Goal: Book appointment/travel/reservation

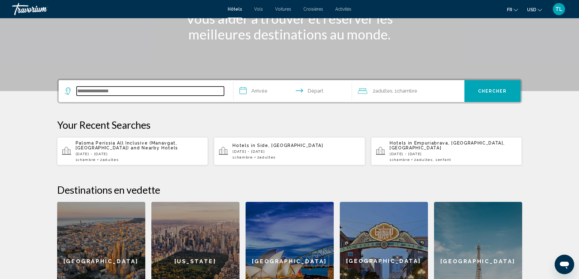
click at [127, 92] on input "Search widget" at bounding box center [150, 91] width 147 height 9
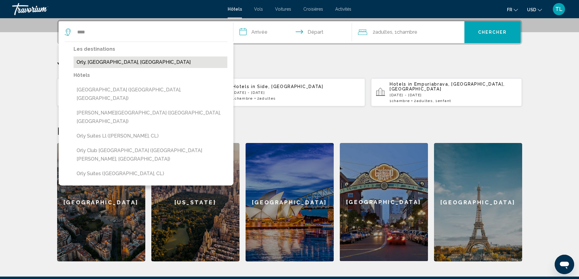
click at [86, 61] on button "Orly, [GEOGRAPHIC_DATA], [GEOGRAPHIC_DATA]" at bounding box center [151, 63] width 154 height 12
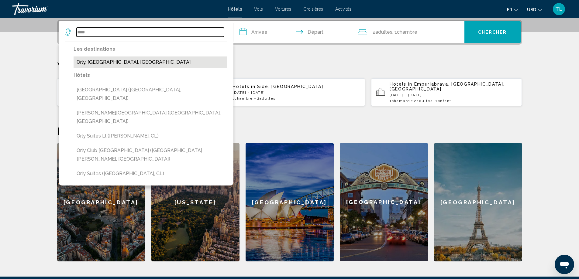
type input "**********"
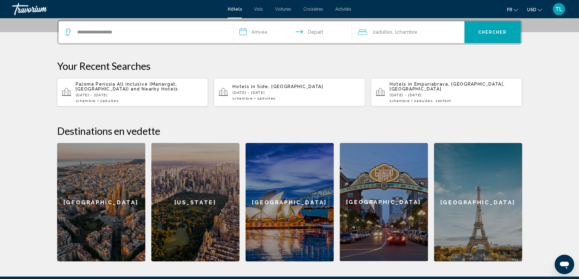
click at [249, 36] on input "**********" at bounding box center [293, 33] width 121 height 24
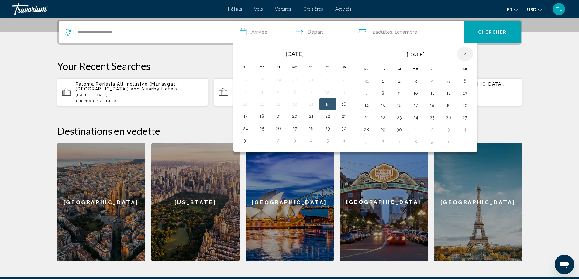
click at [468, 54] on th "Next month" at bounding box center [465, 53] width 16 height 13
click at [445, 130] on button "28" at bounding box center [449, 130] width 10 height 9
click at [368, 140] on button "30" at bounding box center [367, 142] width 10 height 9
type input "**********"
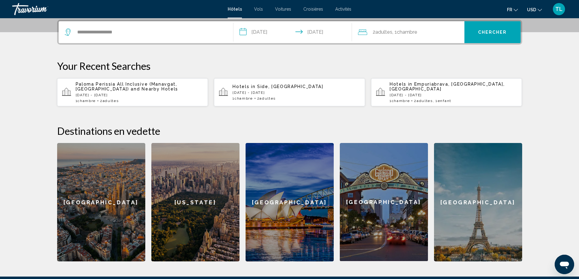
click at [424, 36] on div "2 Adulte Adultes , 1 Chambre pièces" at bounding box center [411, 32] width 106 height 9
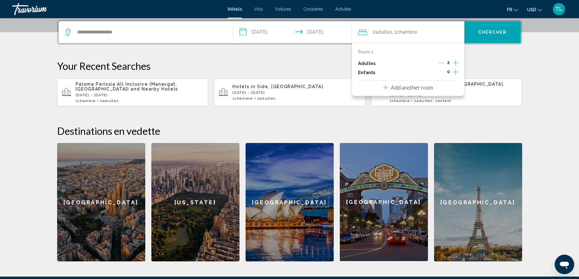
click at [503, 61] on p "Your Recent Searches" at bounding box center [289, 66] width 465 height 12
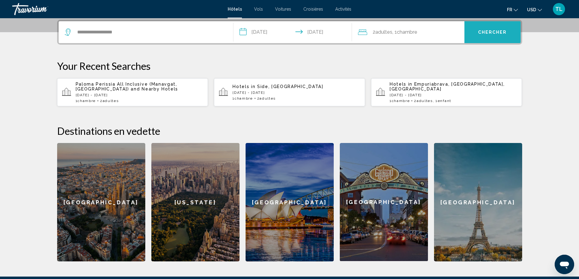
click at [490, 35] on span "Chercher" at bounding box center [492, 32] width 29 height 5
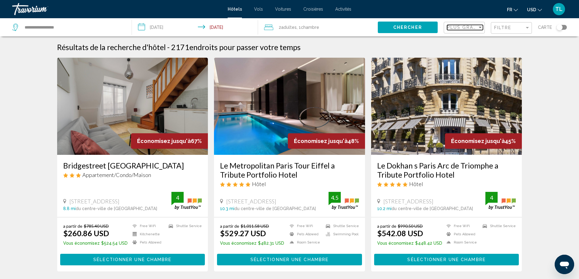
click at [475, 28] on span "Plus grandes économies" at bounding box center [483, 27] width 72 height 5
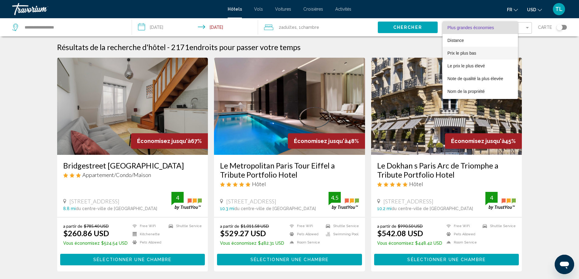
click at [472, 54] on span "Prix le plus bas" at bounding box center [462, 53] width 29 height 5
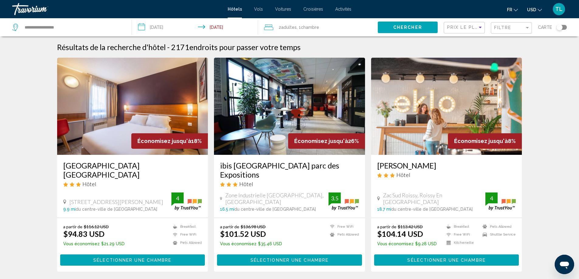
click at [92, 130] on img "Main content" at bounding box center [132, 106] width 151 height 97
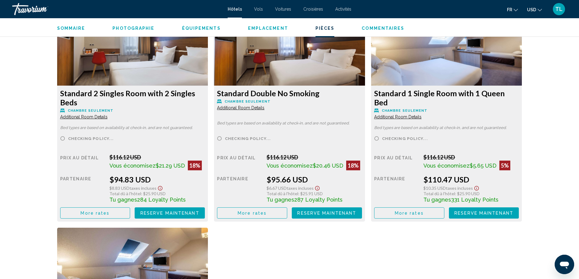
scroll to position [852, 0]
click at [80, 213] on button "More rates" at bounding box center [95, 212] width 70 height 11
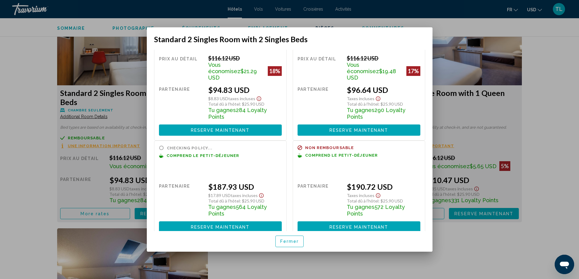
scroll to position [33, 0]
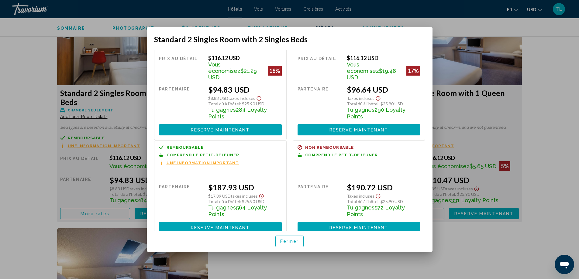
click at [282, 239] on span "Fermer" at bounding box center [289, 241] width 19 height 5
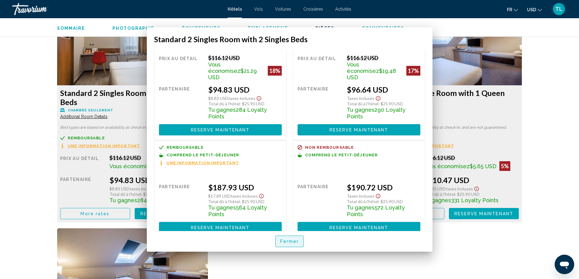
scroll to position [852, 0]
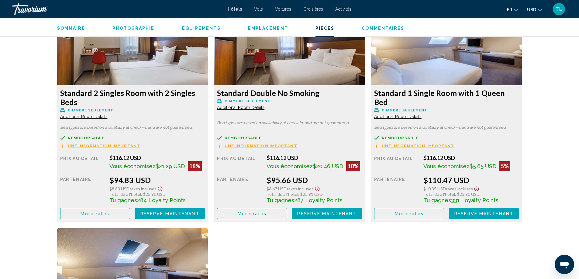
click at [130, 218] on button "More rates" at bounding box center [95, 213] width 70 height 11
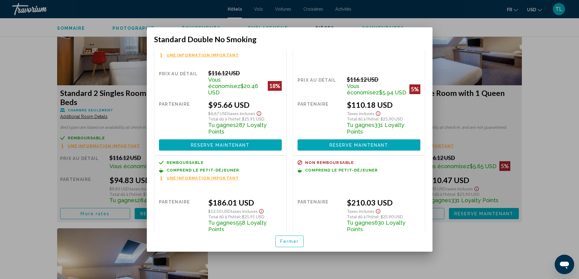
scroll to position [33, 0]
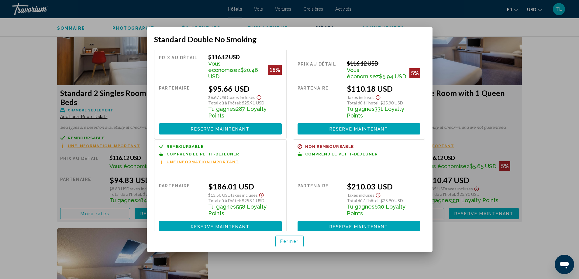
click at [284, 239] on span "Fermer" at bounding box center [289, 241] width 19 height 5
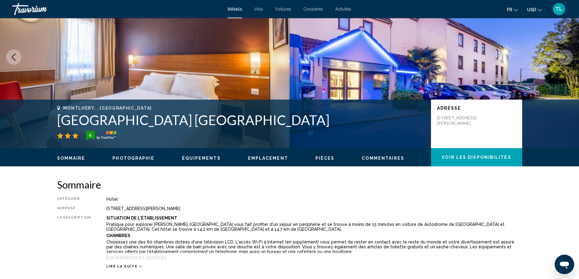
scroll to position [0, 0]
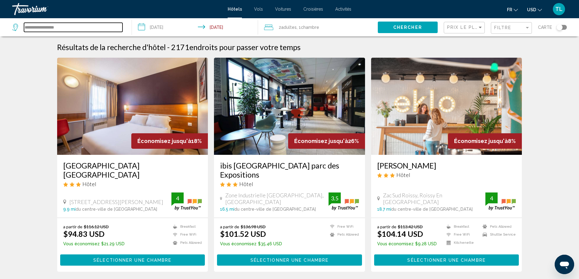
drag, startPoint x: 70, startPoint y: 27, endPoint x: 0, endPoint y: 27, distance: 69.6
click at [0, 27] on app-destination-search "**********" at bounding box center [66, 27] width 132 height 18
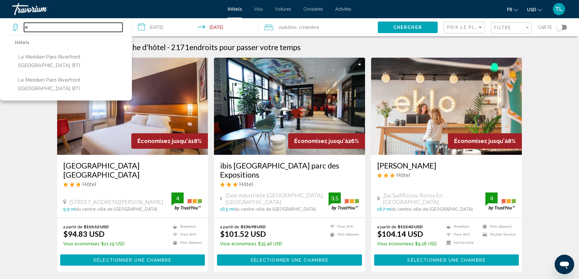
type input "*"
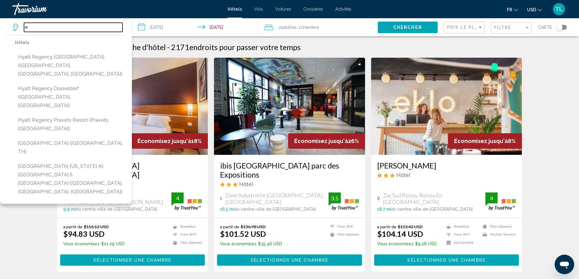
type input "*"
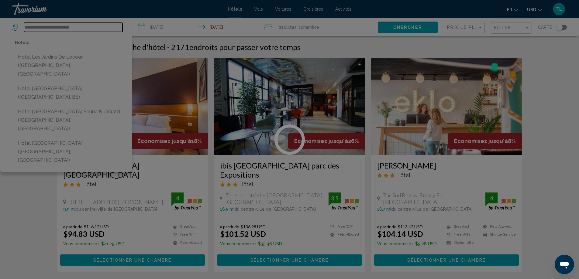
type input "**********"
click at [82, 25] on div at bounding box center [289, 139] width 579 height 279
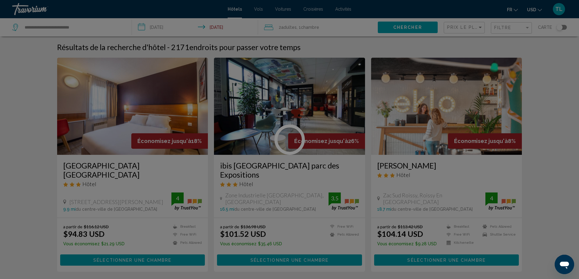
click at [80, 28] on div at bounding box center [289, 139] width 579 height 279
click at [56, 28] on div at bounding box center [289, 139] width 579 height 279
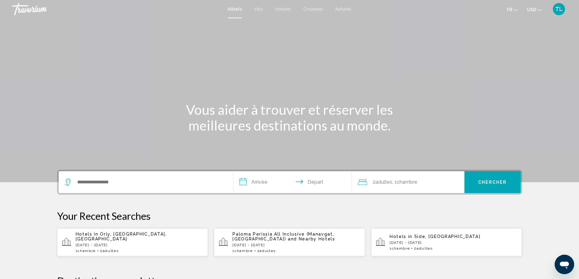
drag, startPoint x: 120, startPoint y: 190, endPoint x: 119, endPoint y: 185, distance: 5.0
click at [120, 189] on div "Search widget" at bounding box center [146, 182] width 162 height 22
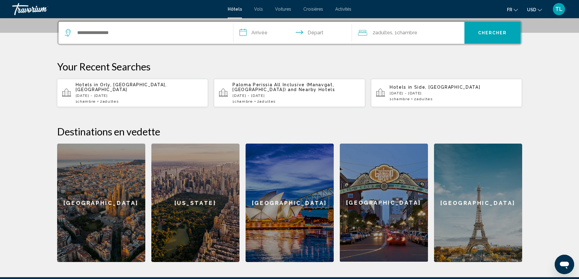
scroll to position [150, 0]
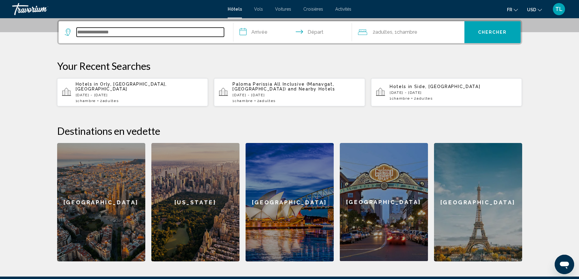
click at [111, 31] on input "Search widget" at bounding box center [150, 32] width 147 height 9
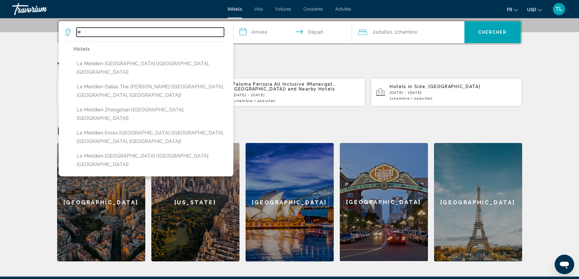
type input "*"
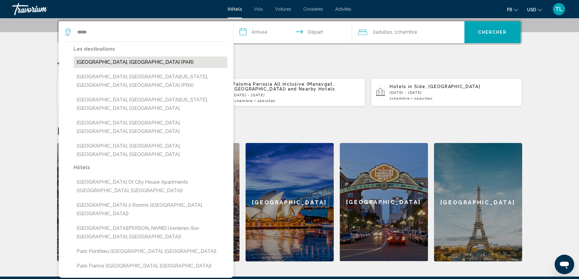
click at [108, 61] on button "Paris, France (PAR)" at bounding box center [151, 63] width 154 height 12
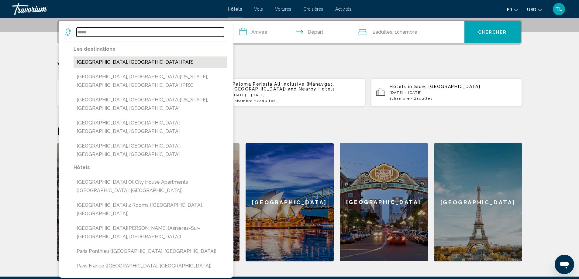
type input "**********"
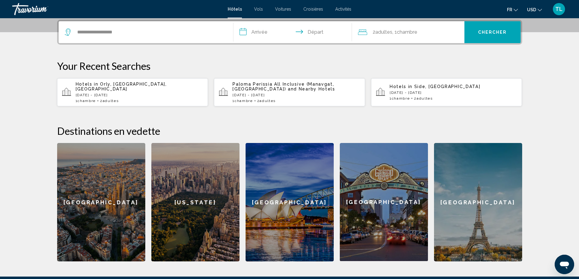
click at [263, 37] on input "**********" at bounding box center [293, 33] width 121 height 24
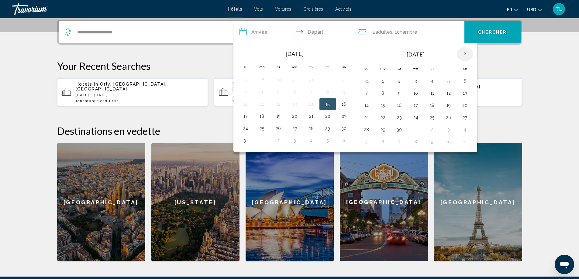
click at [466, 54] on th "Next month" at bounding box center [465, 53] width 16 height 13
click at [466, 53] on th "Next month" at bounding box center [465, 53] width 16 height 13
click at [448, 130] on button "28" at bounding box center [449, 130] width 10 height 9
click at [365, 143] on button "30" at bounding box center [367, 142] width 10 height 9
type input "**********"
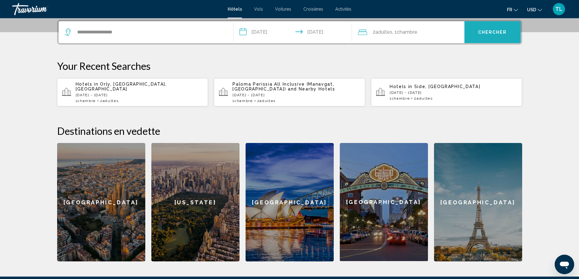
click at [486, 36] on button "Chercher" at bounding box center [493, 32] width 56 height 22
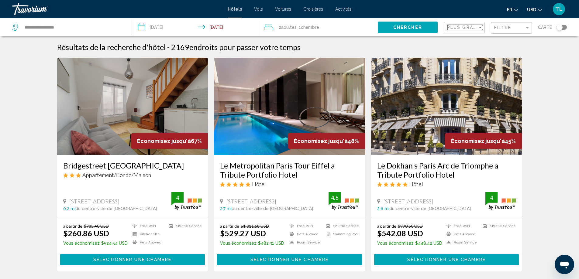
click at [456, 25] on span "Plus grandes économies" at bounding box center [483, 27] width 72 height 5
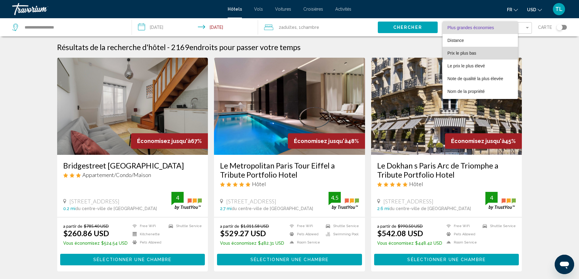
click at [463, 52] on span "Prix le plus bas" at bounding box center [462, 53] width 29 height 5
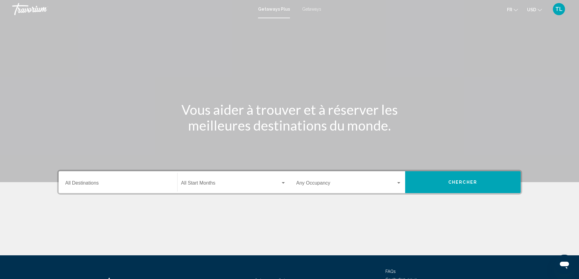
click at [312, 7] on span "Getaways" at bounding box center [311, 9] width 19 height 5
click at [115, 185] on input "Destination All Destinations" at bounding box center [117, 184] width 105 height 5
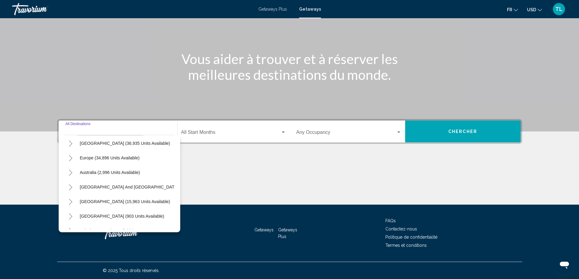
scroll to position [61, 0]
click at [70, 158] on icon "Toggle Europe (34,896 units available)" at bounding box center [70, 158] width 5 height 6
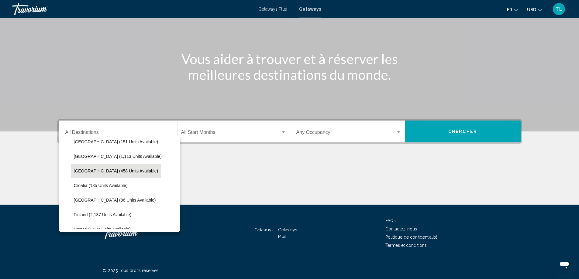
scroll to position [122, 0]
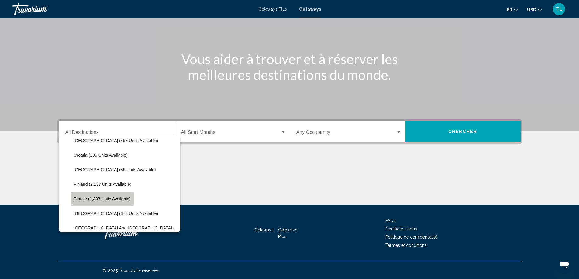
click at [102, 202] on button "France (1,333 units available)" at bounding box center [102, 199] width 63 height 14
type input "**********"
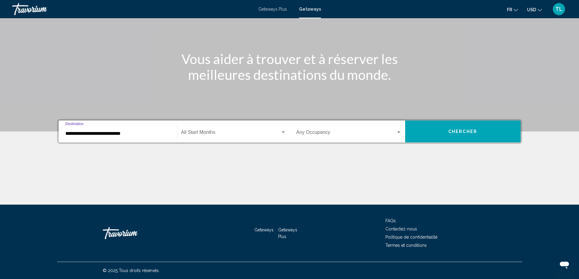
click at [195, 134] on span "Search widget" at bounding box center [230, 133] width 99 height 5
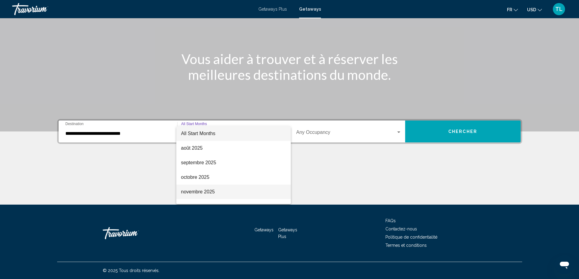
click at [211, 192] on span "novembre 2025" at bounding box center [233, 192] width 105 height 15
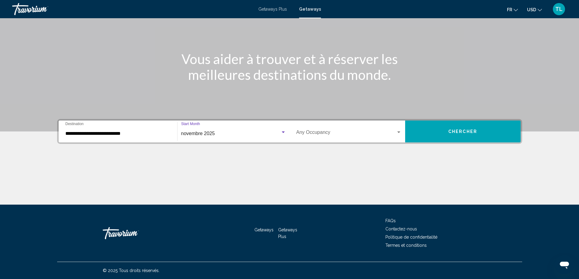
click at [330, 137] on div "Occupancy Any Occupancy" at bounding box center [348, 131] width 105 height 19
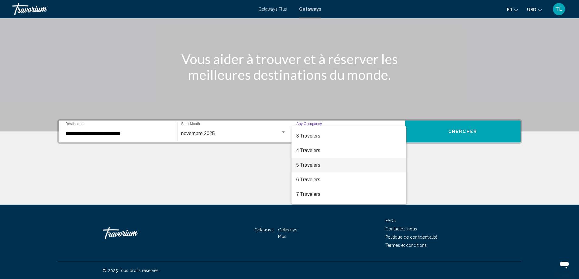
scroll to position [0, 0]
click at [313, 163] on span "3 Travelers" at bounding box center [348, 163] width 105 height 15
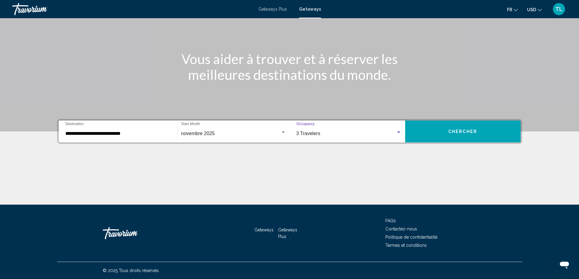
click at [344, 134] on div "3 Travelers" at bounding box center [346, 133] width 100 height 5
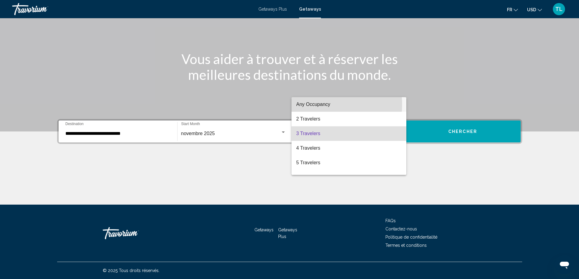
click at [321, 104] on span "Any Occupancy" at bounding box center [313, 104] width 34 height 5
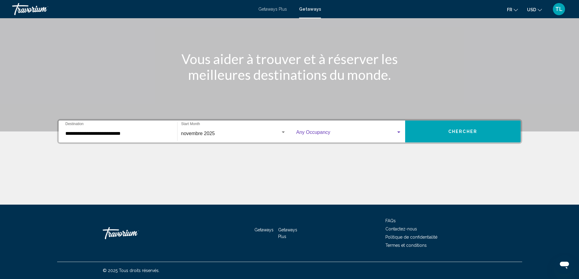
click at [431, 126] on button "Chercher" at bounding box center [463, 132] width 116 height 22
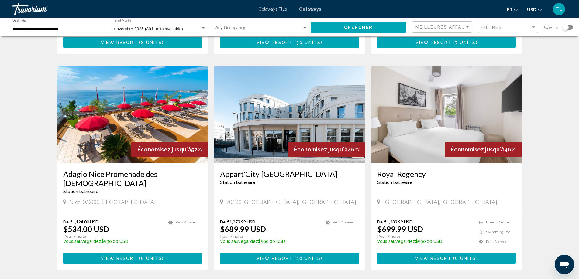
scroll to position [699, 0]
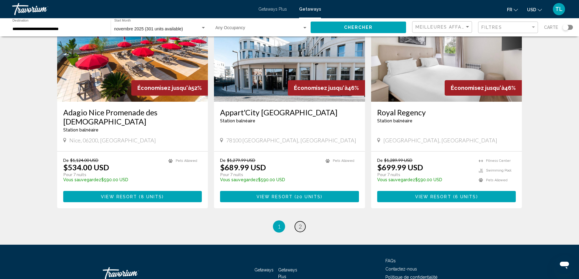
click at [304, 222] on link "page 2" at bounding box center [300, 227] width 11 height 11
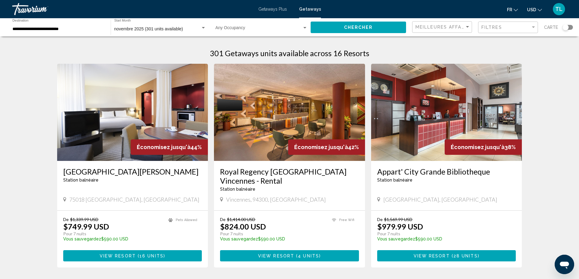
click at [271, 6] on div "Getaways Plus Getaways fr English Español Français Italiano Português русский U…" at bounding box center [289, 9] width 579 height 13
click at [271, 9] on span "Getaways Plus" at bounding box center [272, 9] width 29 height 5
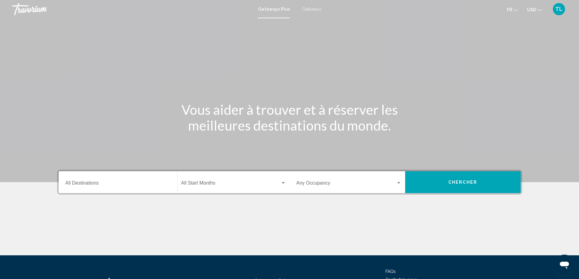
click at [115, 179] on div "Destination All Destinations" at bounding box center [117, 182] width 105 height 19
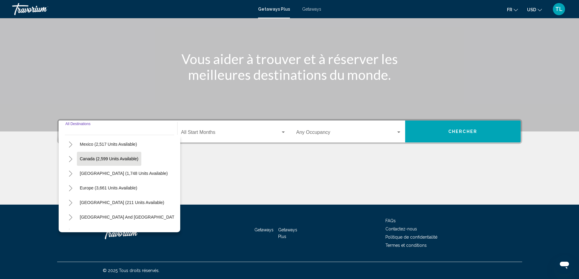
scroll to position [61, 0]
